Goal: Information Seeking & Learning: Compare options

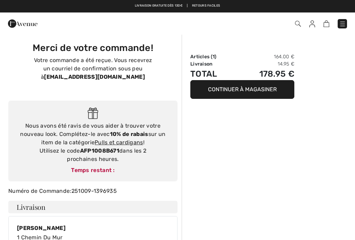
click at [344, 26] on img at bounding box center [342, 23] width 7 height 7
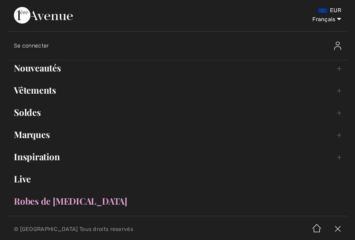
click at [18, 140] on link "Marques Open submenu" at bounding box center [177, 134] width 341 height 15
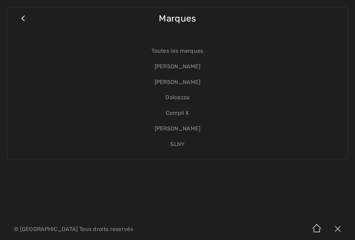
click at [191, 83] on link "[PERSON_NAME]" at bounding box center [177, 83] width 327 height 16
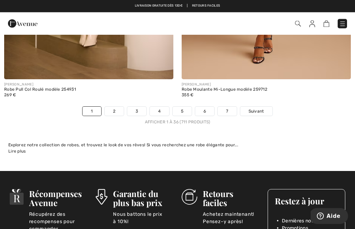
scroll to position [5289, 0]
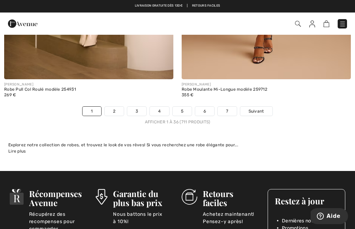
click at [263, 108] on span "Suivant" at bounding box center [257, 111] width 16 height 6
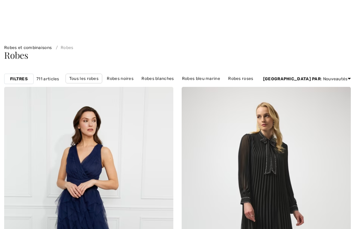
checkbox input "true"
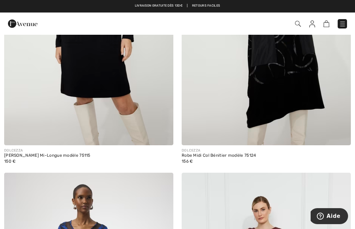
scroll to position [3105, 0]
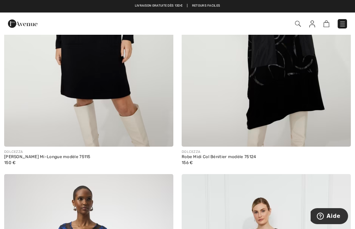
click at [320, 129] on img at bounding box center [266, 19] width 169 height 254
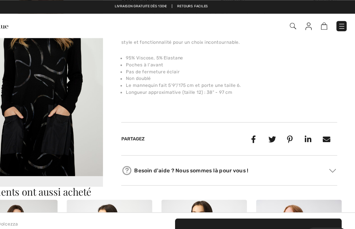
scroll to position [246, 0]
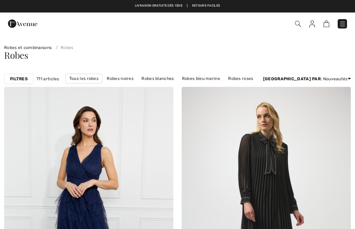
checkbox input "true"
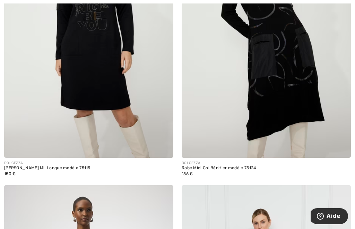
scroll to position [3094, 0]
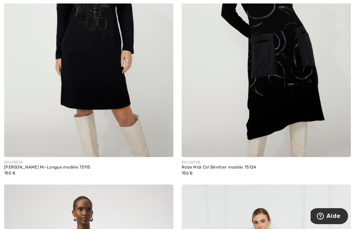
click at [321, 140] on img at bounding box center [266, 30] width 169 height 254
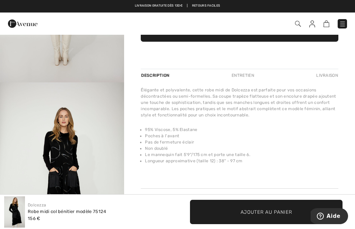
scroll to position [527, 0]
click at [247, 75] on div "Entretien" at bounding box center [243, 75] width 34 height 12
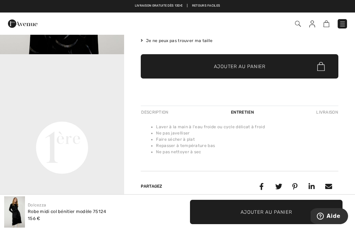
scroll to position [131, 0]
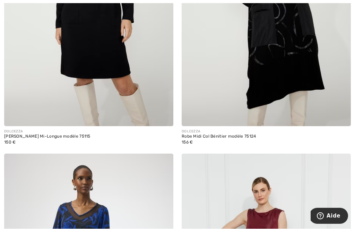
scroll to position [3125, 0]
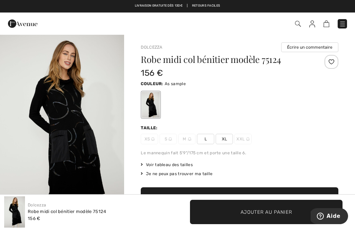
click at [185, 167] on span "Voir tableau des tailles" at bounding box center [167, 164] width 52 height 6
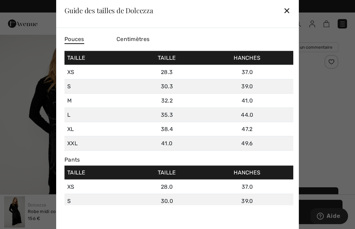
click at [289, 6] on div "✕" at bounding box center [286, 10] width 7 height 15
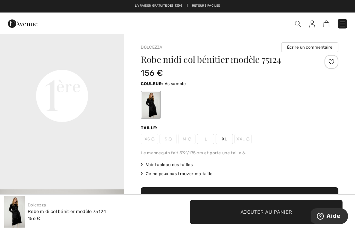
scroll to position [405, 0]
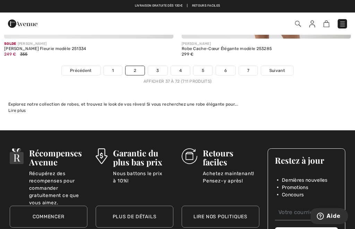
scroll to position [5251, 0]
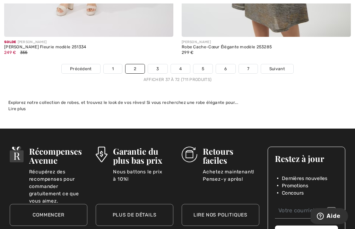
click at [284, 66] on span "Suivant" at bounding box center [277, 69] width 16 height 6
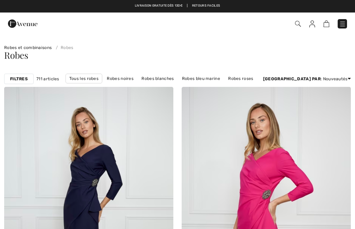
checkbox input "true"
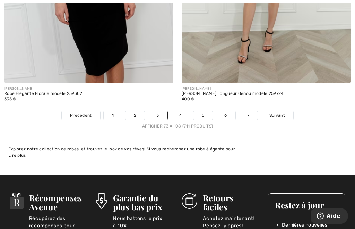
scroll to position [5205, 0]
click at [284, 112] on span "Suivant" at bounding box center [277, 115] width 16 height 6
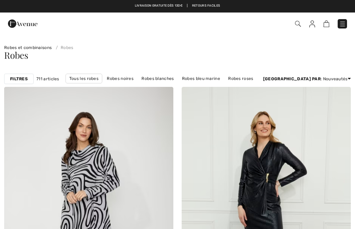
checkbox input "true"
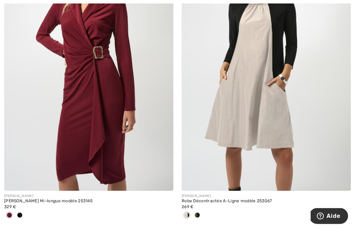
scroll to position [3364, 0]
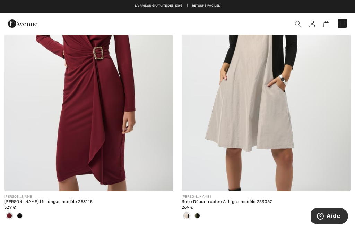
click at [202, 212] on div at bounding box center [197, 215] width 10 height 11
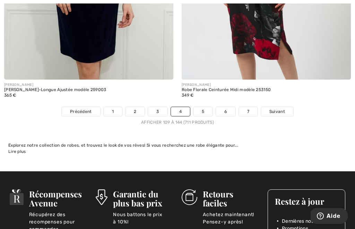
scroll to position [5266, 0]
click at [279, 108] on span "Suivant" at bounding box center [277, 111] width 16 height 6
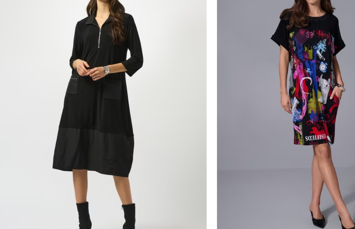
scroll to position [4210, 0]
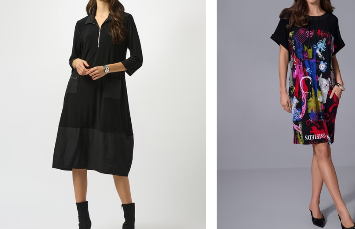
click at [40, 93] on img at bounding box center [88, 107] width 169 height 254
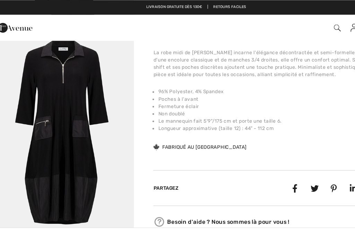
scroll to position [249, 0]
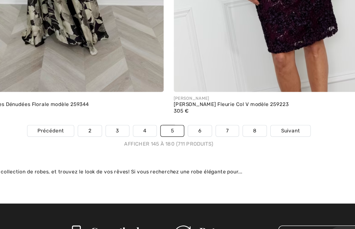
scroll to position [5217, 0]
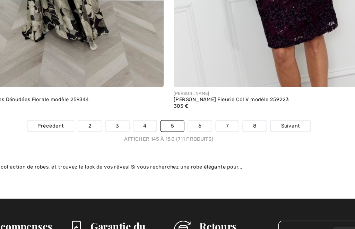
click at [270, 122] on span "Suivant" at bounding box center [278, 125] width 16 height 6
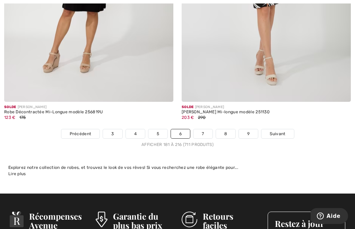
scroll to position [5244, 0]
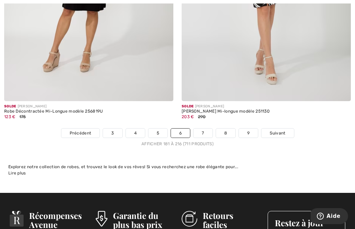
click at [275, 132] on link "Suivant" at bounding box center [278, 132] width 32 height 9
click at [285, 128] on link "Suivant" at bounding box center [278, 132] width 32 height 9
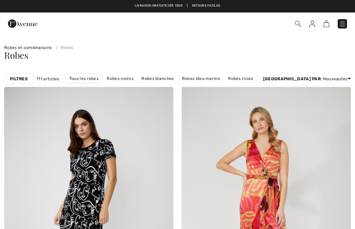
checkbox input "true"
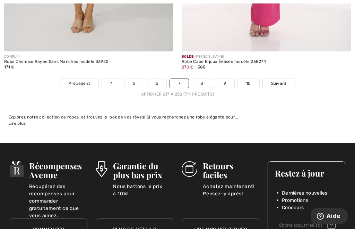
scroll to position [5330, 0]
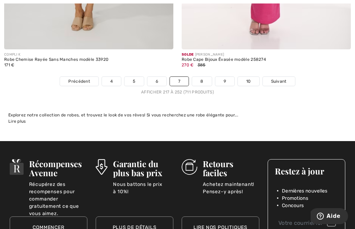
click at [283, 78] on span "Suivant" at bounding box center [279, 81] width 16 height 6
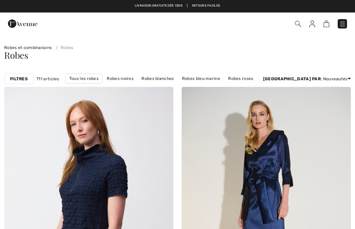
checkbox input "true"
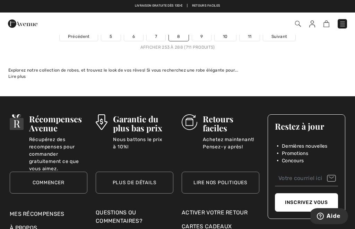
scroll to position [5289, 0]
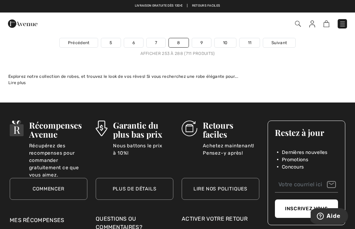
click at [274, 42] on link "Suivant" at bounding box center [279, 42] width 32 height 9
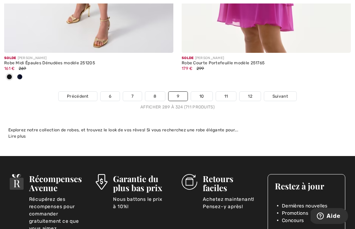
scroll to position [5257, 0]
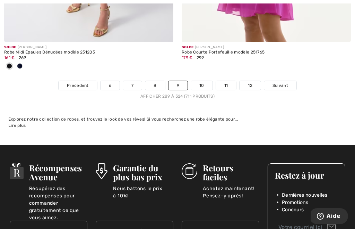
click at [277, 82] on span "Suivant" at bounding box center [281, 85] width 16 height 6
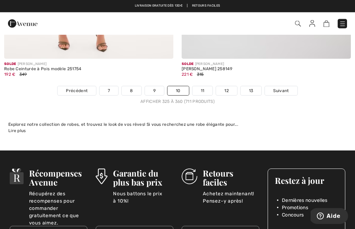
scroll to position [5252, 0]
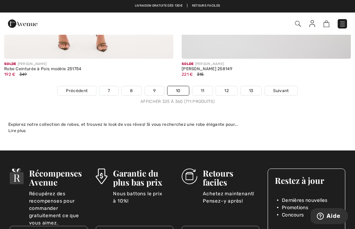
click at [288, 87] on span "Suivant" at bounding box center [281, 90] width 16 height 6
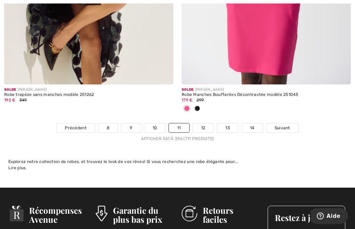
scroll to position [5284, 0]
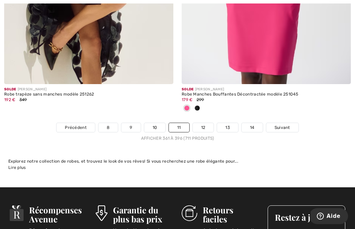
click at [290, 126] on link "Suivant" at bounding box center [282, 127] width 32 height 9
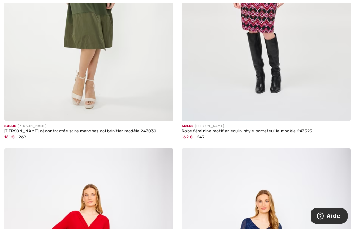
scroll to position [4358, 0]
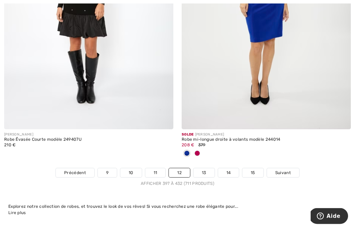
scroll to position [5194, 0]
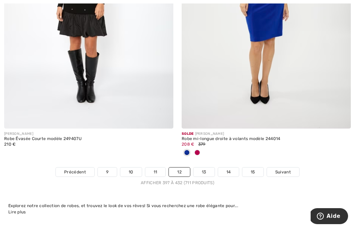
click at [286, 171] on link "Suivant" at bounding box center [283, 171] width 32 height 9
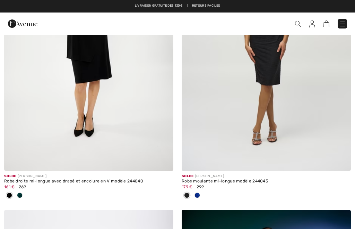
checkbox input "true"
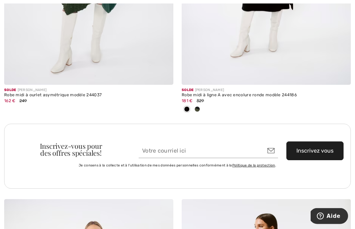
scroll to position [1686, 0]
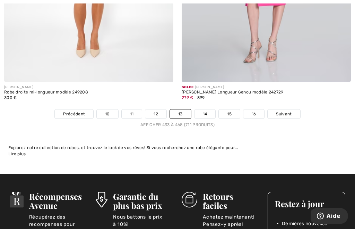
scroll to position [5309, 0]
click at [291, 111] on span "Suivant" at bounding box center [284, 114] width 16 height 6
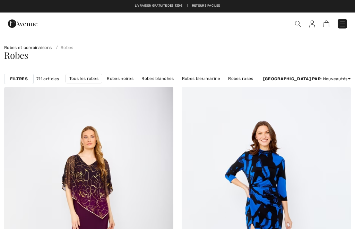
checkbox input "true"
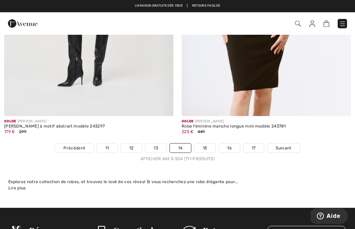
scroll to position [5206, 0]
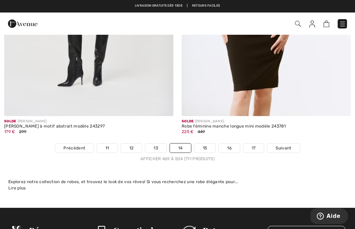
click at [286, 145] on span "Suivant" at bounding box center [284, 148] width 16 height 6
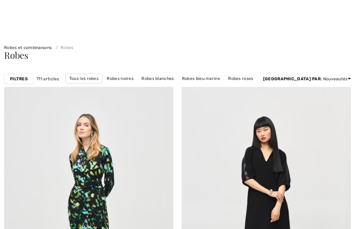
checkbox input "true"
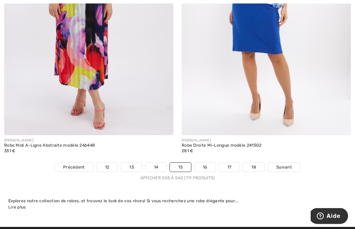
scroll to position [5233, 0]
click at [288, 165] on link "Suivant" at bounding box center [284, 166] width 32 height 9
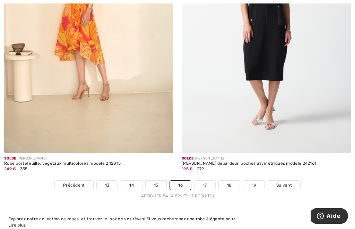
scroll to position [5226, 0]
click at [287, 182] on span "Suivant" at bounding box center [284, 185] width 16 height 6
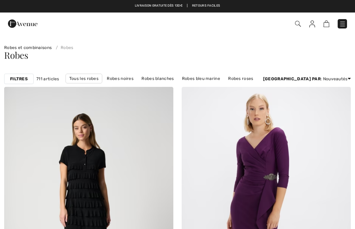
checkbox input "true"
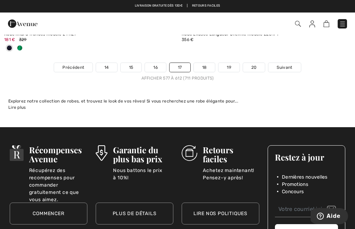
scroll to position [5328, 0]
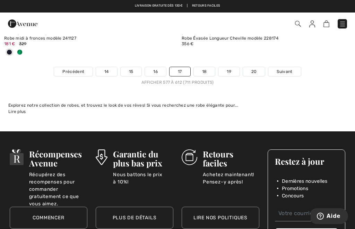
click at [288, 68] on span "Suivant" at bounding box center [285, 71] width 16 height 6
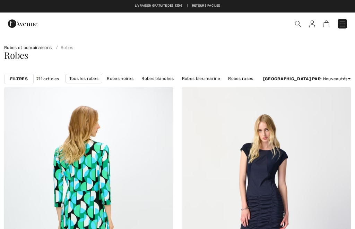
checkbox input "true"
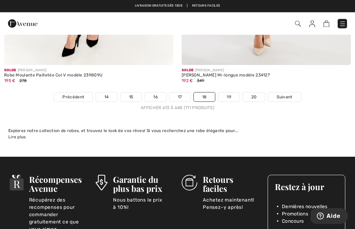
scroll to position [5303, 0]
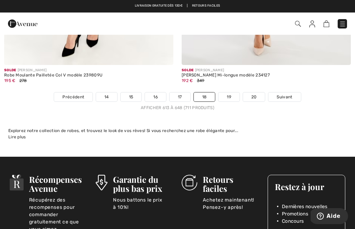
click at [289, 94] on span "Suivant" at bounding box center [285, 97] width 16 height 6
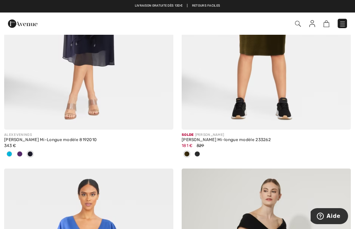
scroll to position [1998, 0]
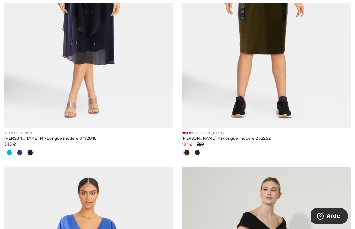
click at [299, 109] on img at bounding box center [266, 1] width 169 height 254
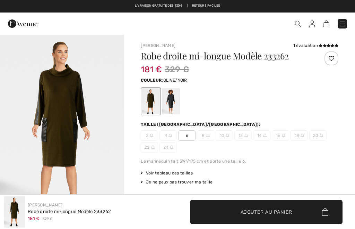
checkbox input "true"
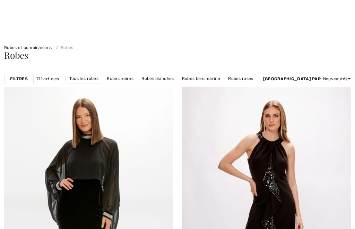
checkbox input "true"
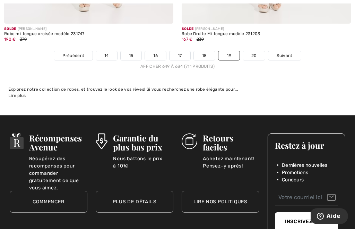
scroll to position [5334, 0]
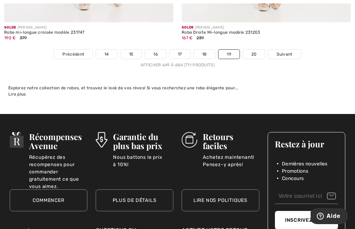
click at [285, 53] on link "Suivant" at bounding box center [284, 54] width 32 height 9
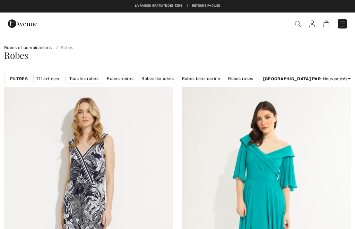
checkbox input "true"
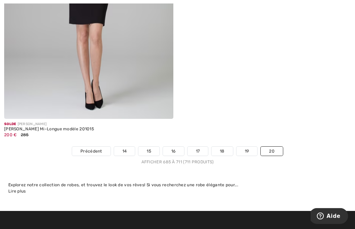
scroll to position [4056, 0]
click at [84, 149] on span "Précédent" at bounding box center [91, 151] width 22 height 6
click at [120, 146] on link "14" at bounding box center [124, 150] width 21 height 9
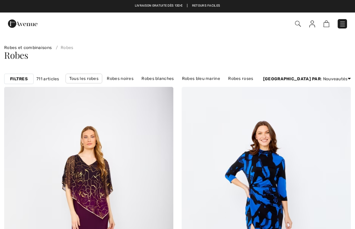
checkbox input "true"
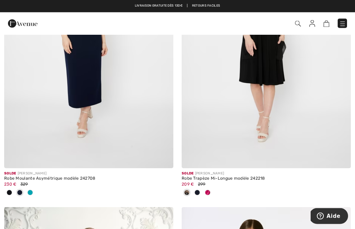
scroll to position [4257, 0]
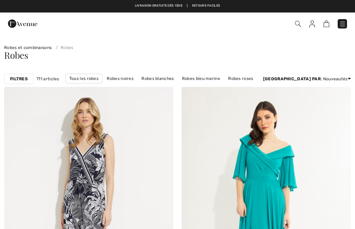
checkbox input "true"
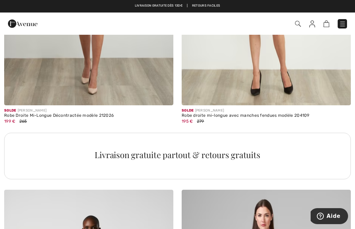
scroll to position [3436, 0]
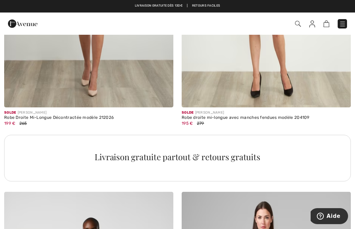
click at [345, 23] on img at bounding box center [342, 23] width 7 height 7
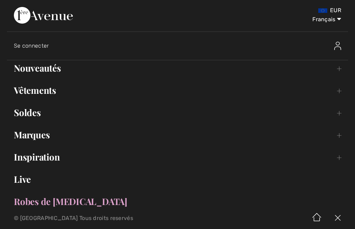
click at [18, 163] on link "Inspiration Toggle submenu" at bounding box center [177, 156] width 341 height 15
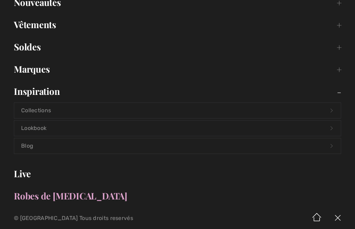
scroll to position [66, 0]
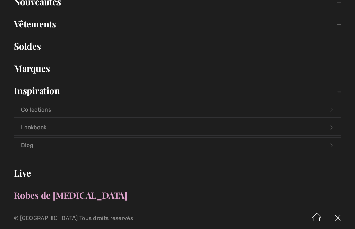
click at [28, 129] on link "Lookbook Open submenu" at bounding box center [177, 127] width 327 height 15
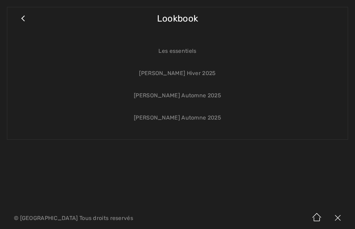
click at [195, 54] on link "Les essentiels" at bounding box center [177, 50] width 327 height 15
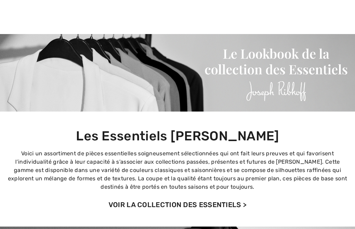
checkbox input "true"
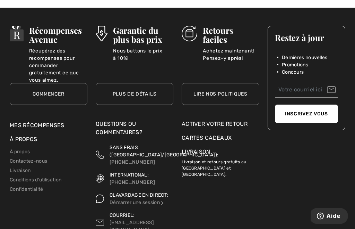
scroll to position [3024, 0]
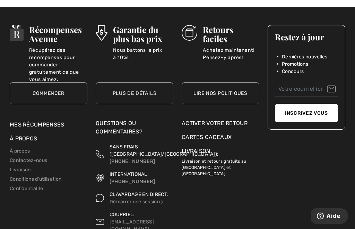
click at [14, 161] on link "Contactez-nous" at bounding box center [28, 160] width 37 height 6
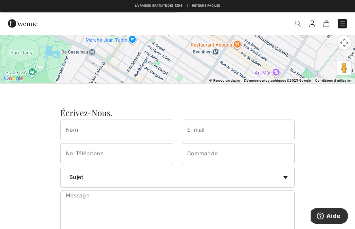
scroll to position [411, 0]
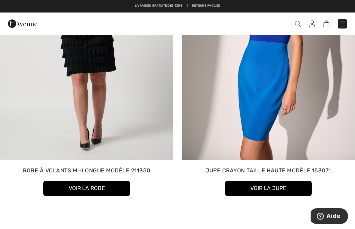
scroll to position [2792, 0]
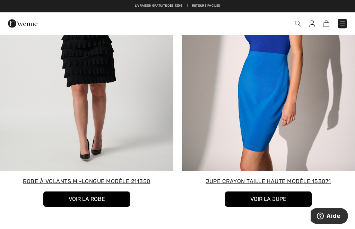
click at [341, 25] on img at bounding box center [342, 23] width 7 height 7
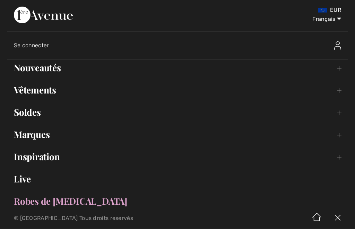
scroll to position [2792, 0]
click at [21, 119] on link "Soldes Toggle submenu" at bounding box center [177, 112] width 341 height 15
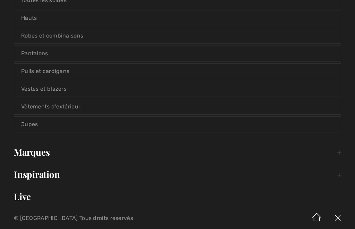
scroll to position [131, 0]
click at [29, 38] on link "Robes et combinaisons" at bounding box center [177, 35] width 327 height 15
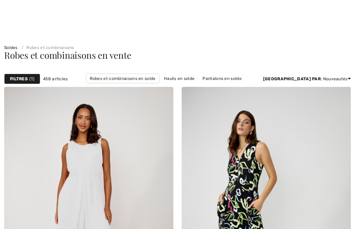
checkbox input "true"
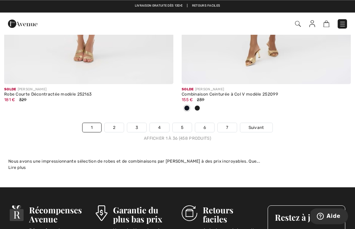
scroll to position [5308, 0]
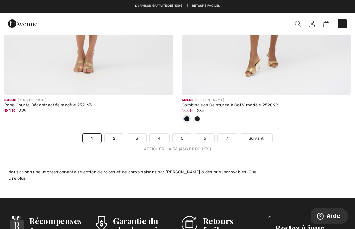
click at [263, 135] on span "Suivant" at bounding box center [257, 138] width 16 height 6
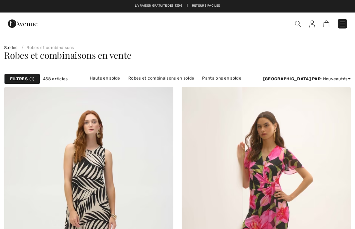
checkbox input "true"
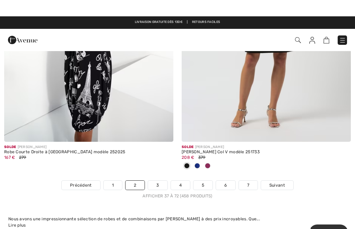
scroll to position [5146, 0]
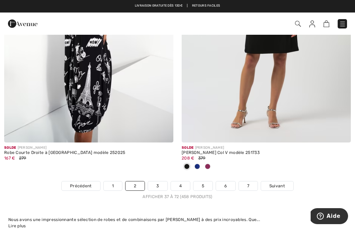
click at [282, 184] on link "Suivant" at bounding box center [277, 185] width 32 height 9
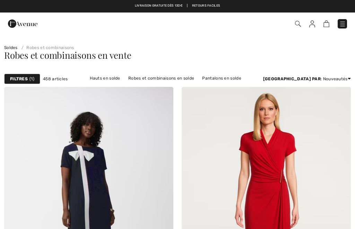
checkbox input "true"
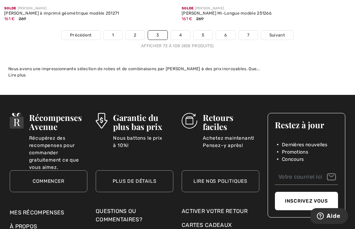
scroll to position [5434, 0]
click at [273, 33] on link "Suivant" at bounding box center [277, 35] width 32 height 9
click at [274, 32] on span "Suivant" at bounding box center [277, 35] width 16 height 6
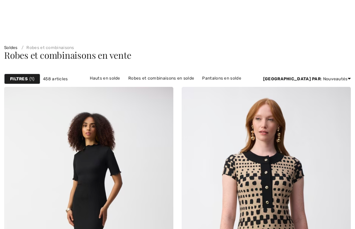
checkbox input "true"
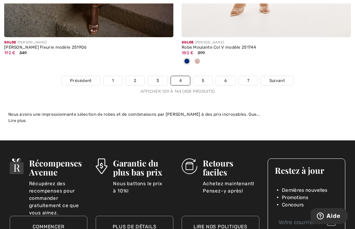
scroll to position [5318, 0]
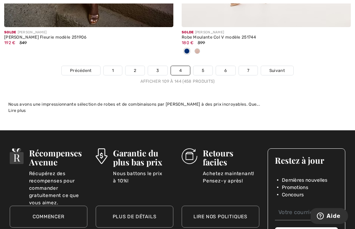
click at [272, 70] on link "Suivant" at bounding box center [277, 70] width 32 height 9
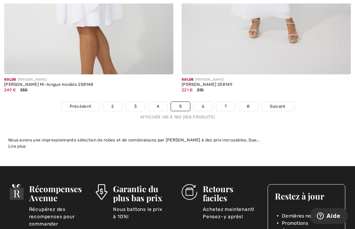
scroll to position [5214, 0]
click at [274, 105] on link "Suivant" at bounding box center [278, 106] width 32 height 9
click at [277, 102] on link "Suivant" at bounding box center [278, 106] width 32 height 9
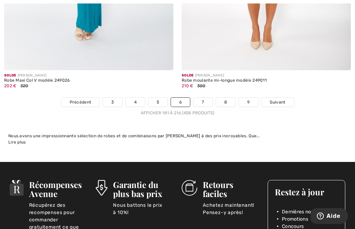
scroll to position [5218, 0]
click at [275, 99] on span "Suivant" at bounding box center [278, 102] width 16 height 6
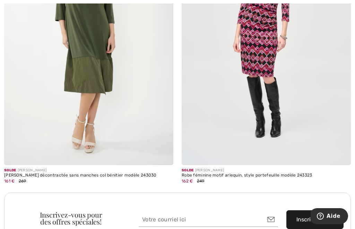
scroll to position [1607, 0]
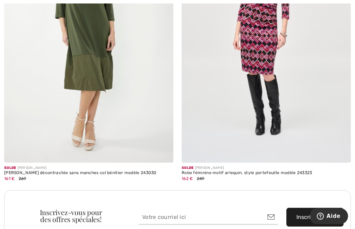
click at [33, 100] on img at bounding box center [88, 35] width 169 height 254
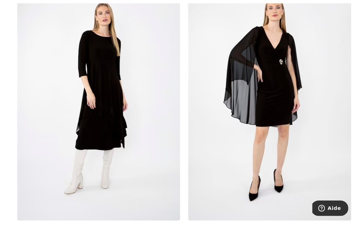
scroll to position [3065, 0]
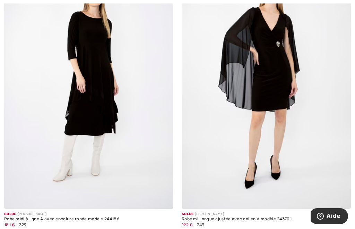
click at [16, 143] on img at bounding box center [88, 82] width 169 height 254
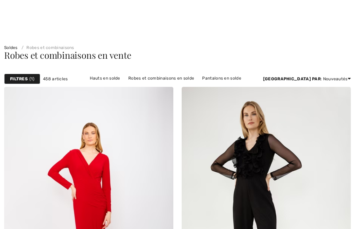
checkbox input "true"
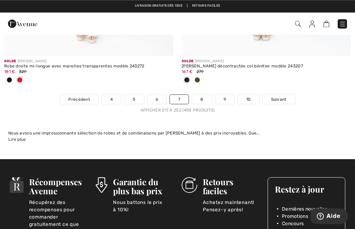
scroll to position [5323, 0]
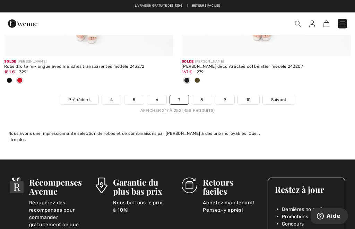
click at [274, 99] on link "Suivant" at bounding box center [279, 99] width 32 height 9
click at [276, 96] on span "Suivant" at bounding box center [279, 99] width 16 height 6
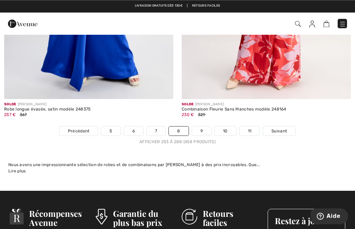
scroll to position [5189, 0]
click at [274, 128] on span "Suivant" at bounding box center [280, 131] width 16 height 6
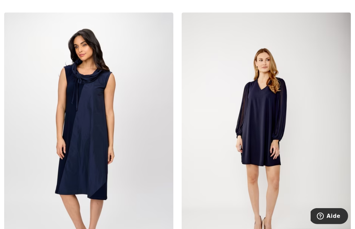
scroll to position [4236, 0]
